Goal: Task Accomplishment & Management: Use online tool/utility

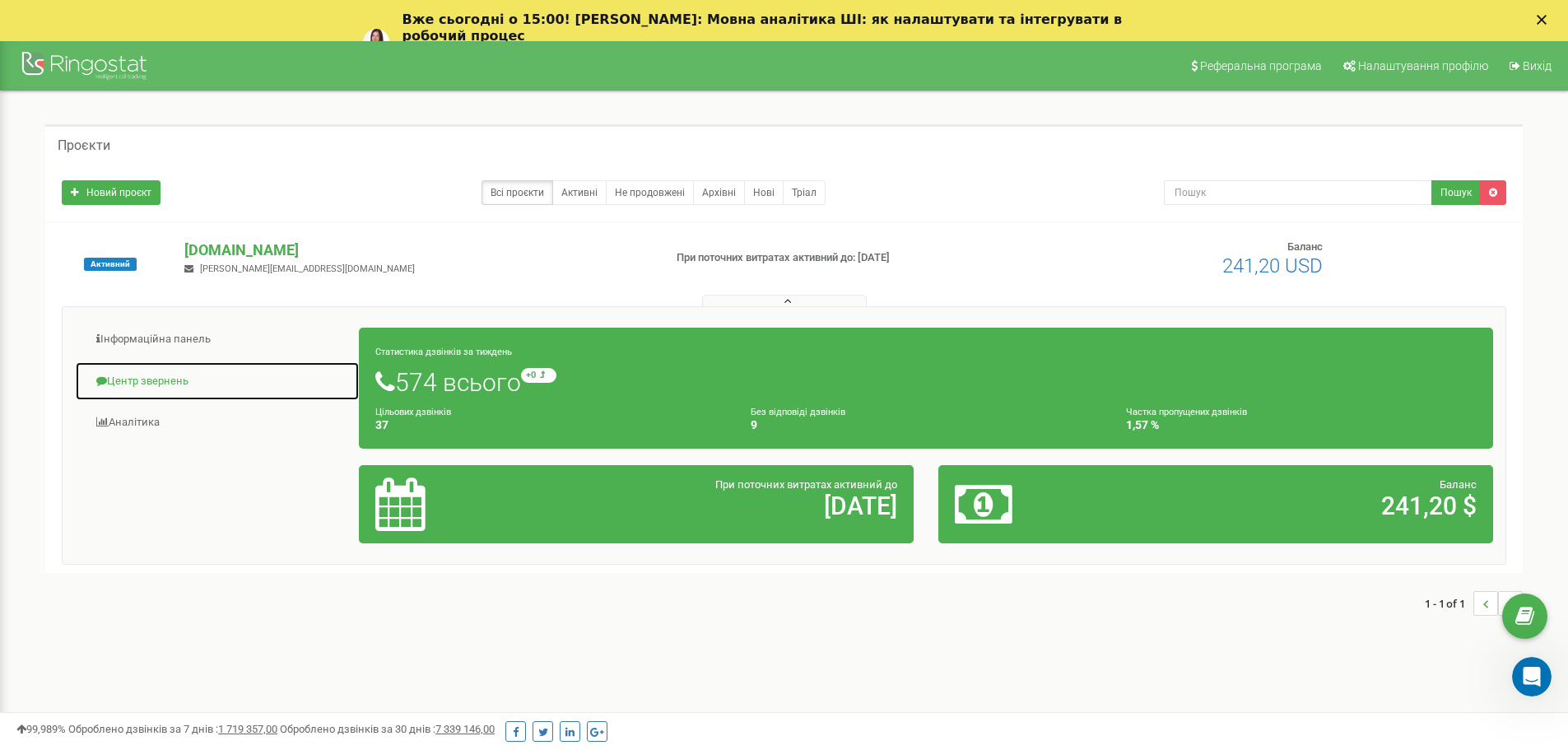
click at [152, 384] on link "Центр звернень" at bounding box center [217, 382] width 285 height 41
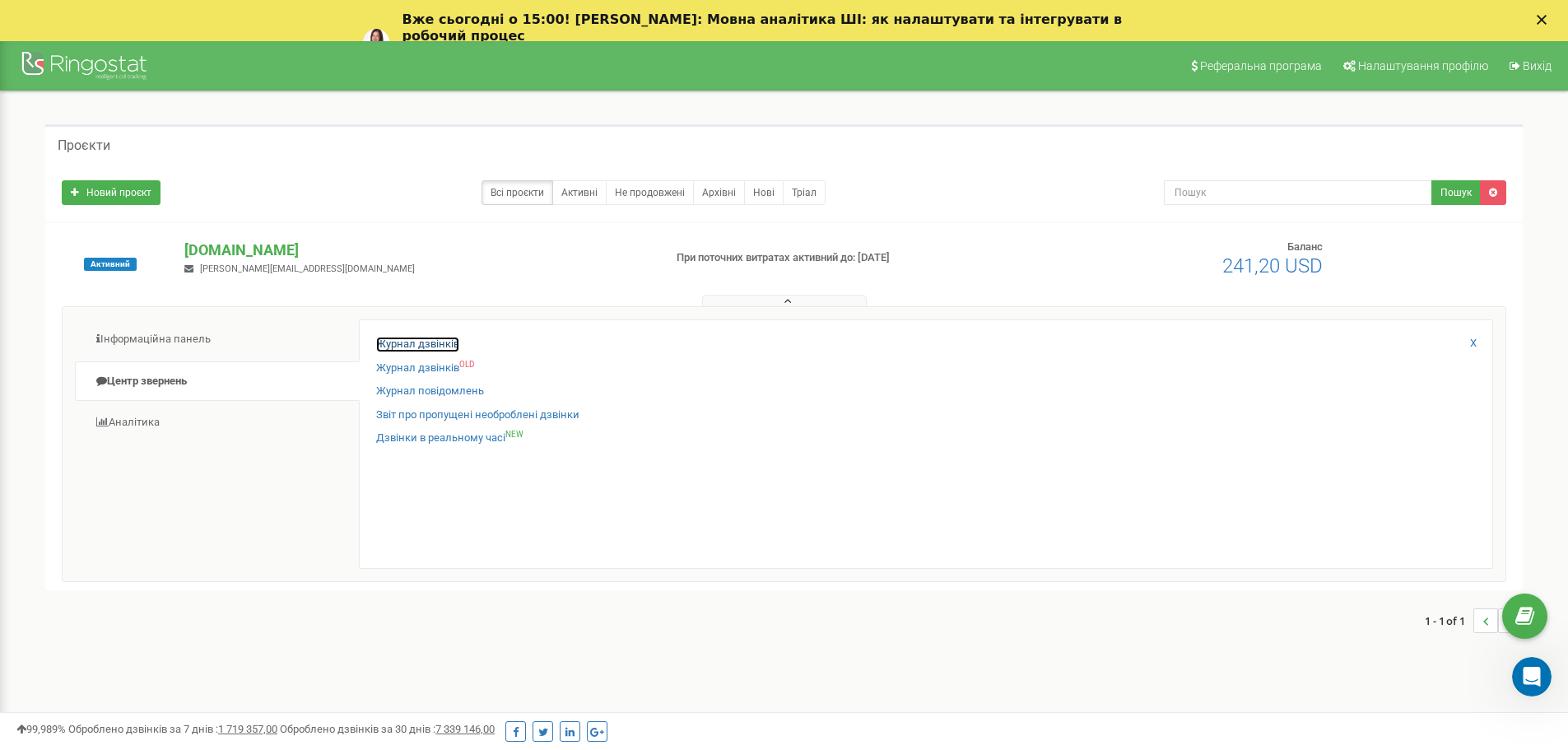
click at [455, 345] on link "Журнал дзвінків" at bounding box center [418, 344] width 83 height 16
